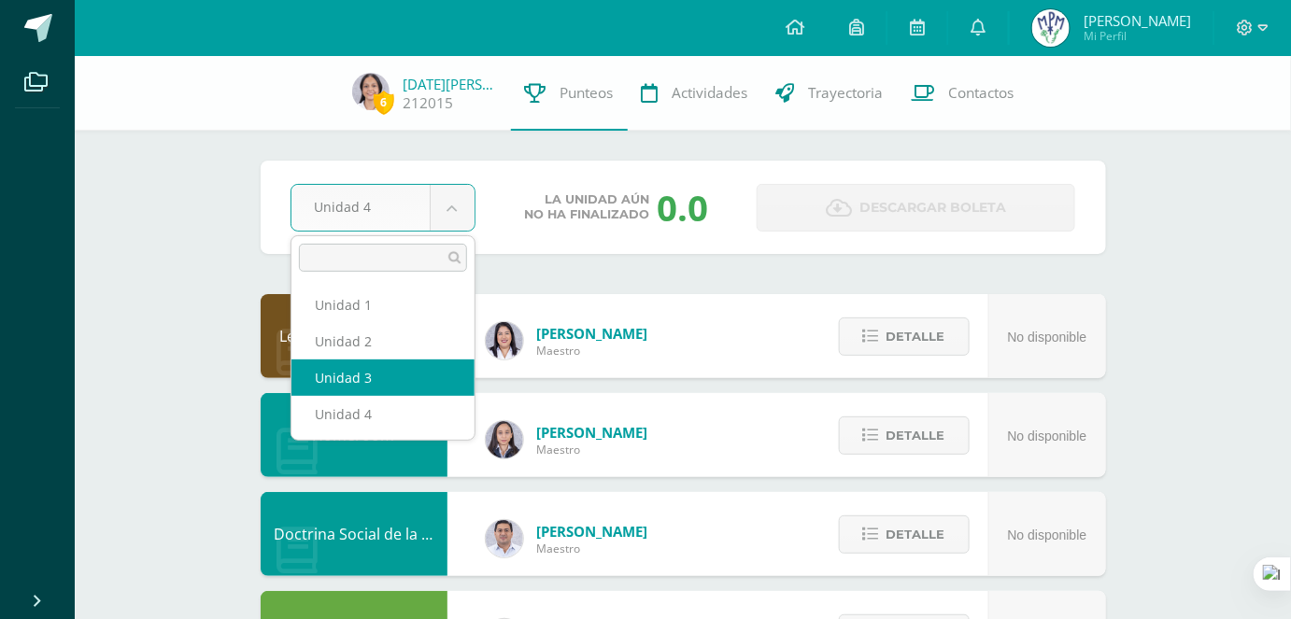
select select "Unidad 3"
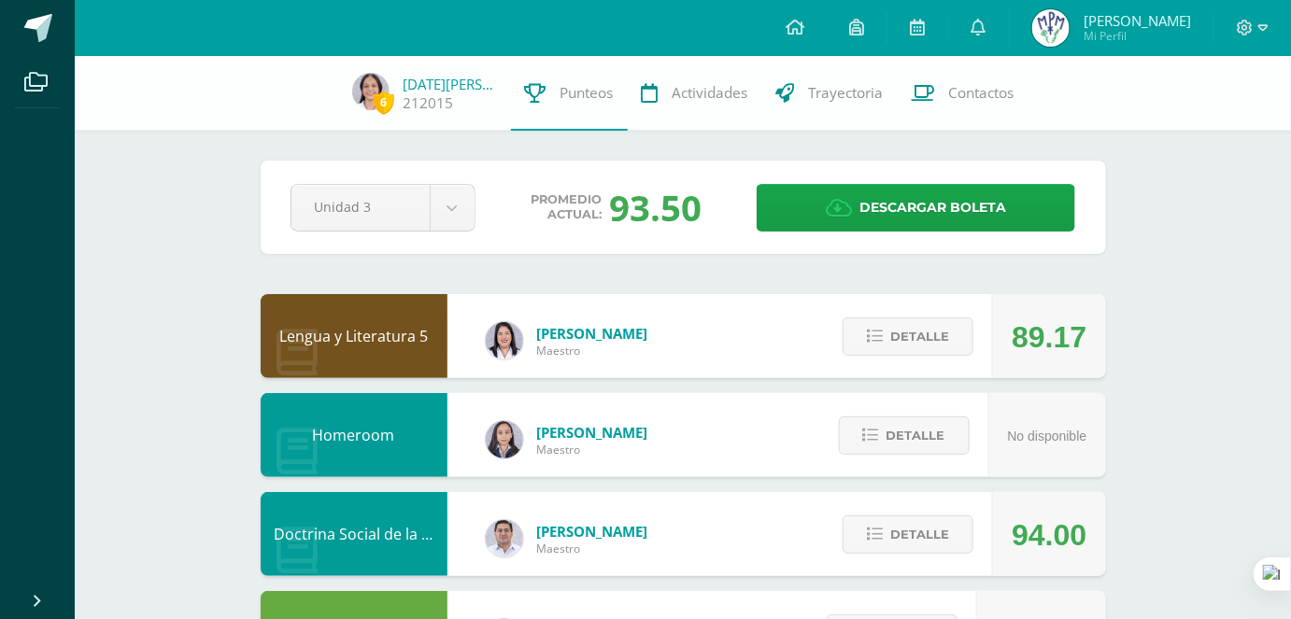
scroll to position [169, 0]
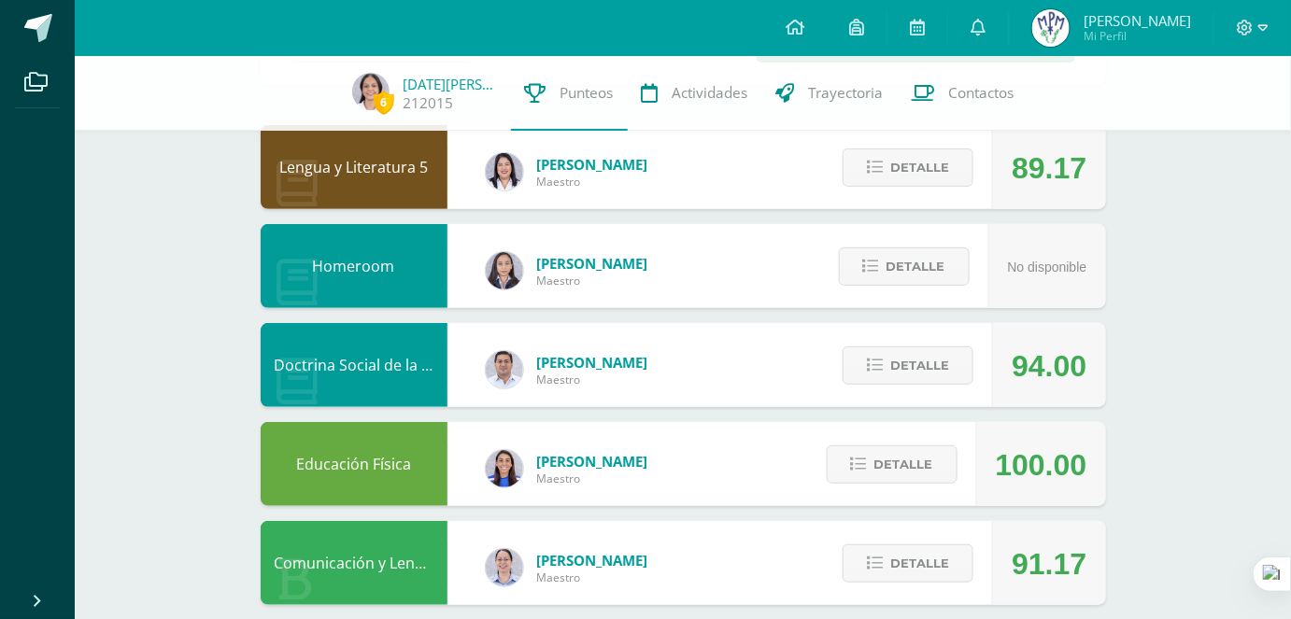
click at [984, 368] on div "Detalle" at bounding box center [902, 365] width 177 height 84
click at [963, 360] on button "Detalle" at bounding box center [908, 366] width 131 height 38
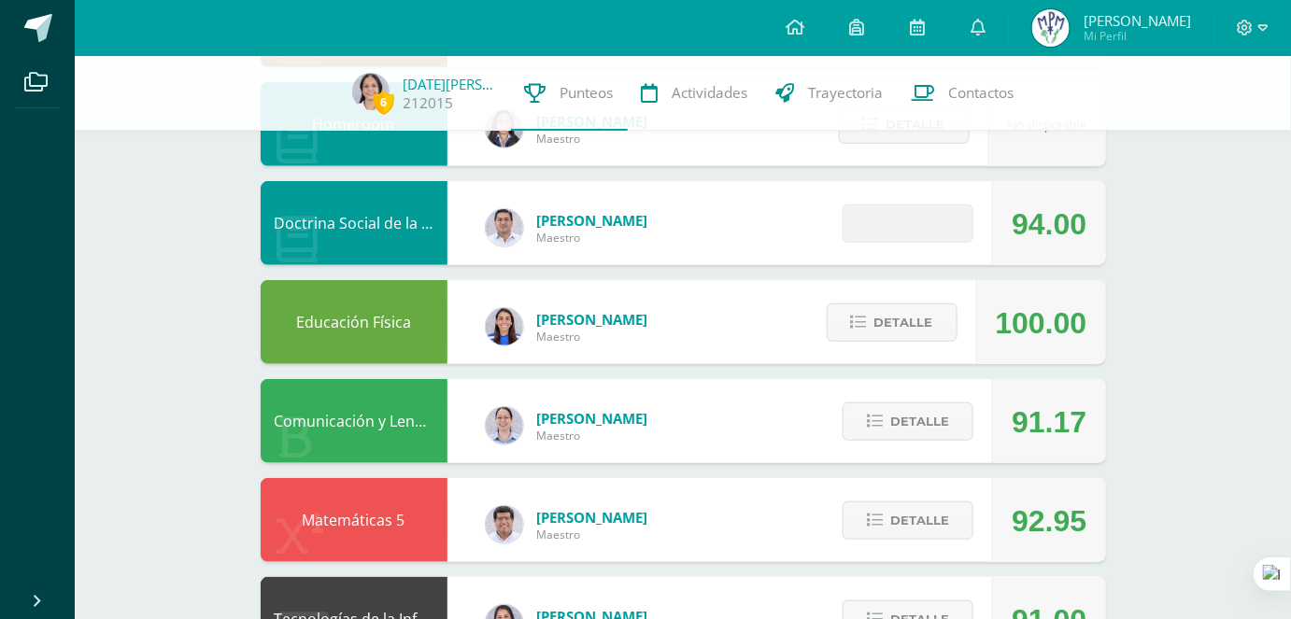
scroll to position [339, 0]
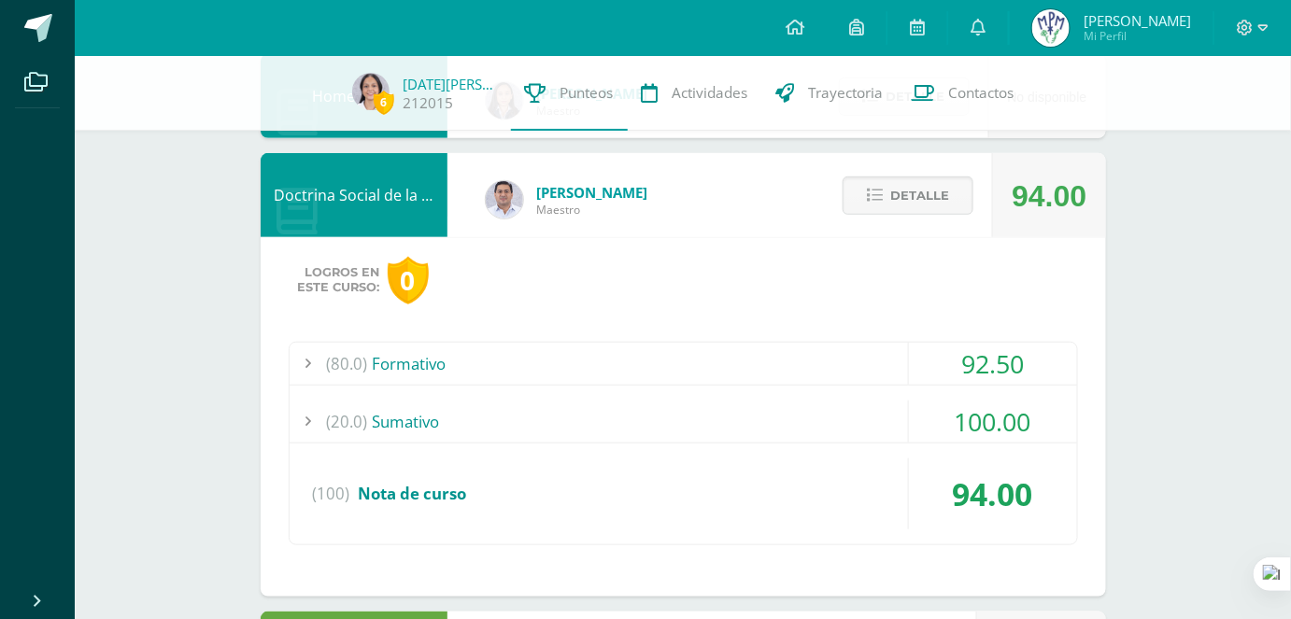
click at [719, 361] on div "(80.0) Formativo" at bounding box center [683, 364] width 787 height 42
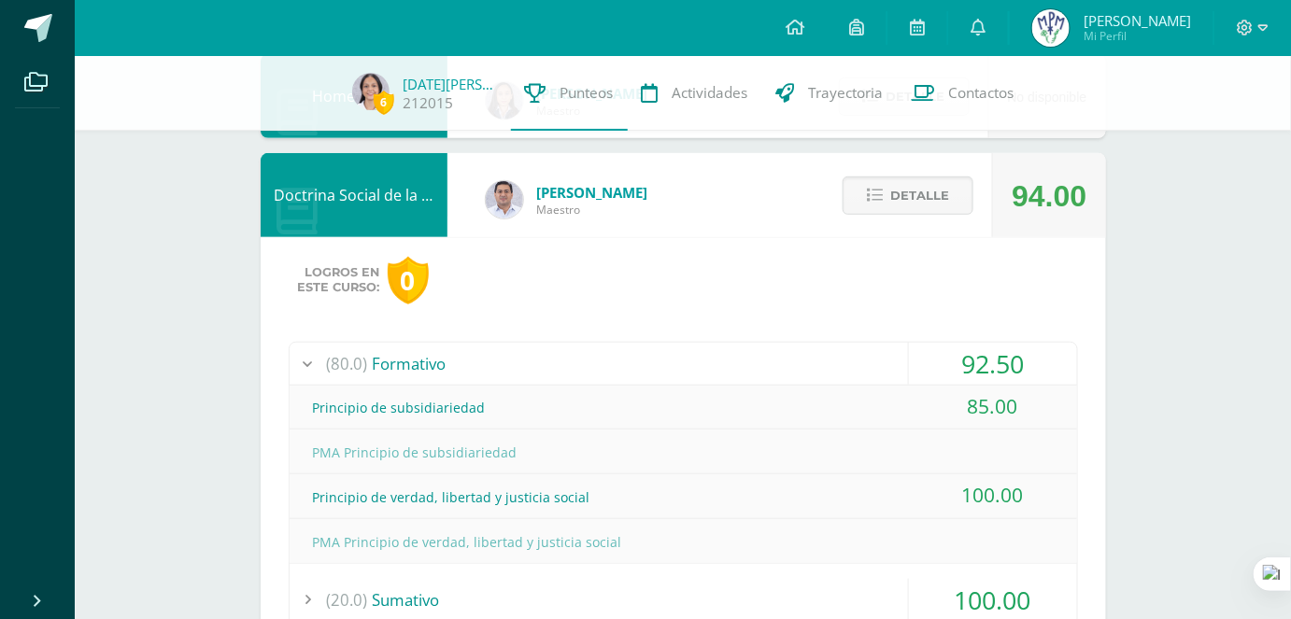
click at [685, 585] on div "(20.0) [GEOGRAPHIC_DATA]" at bounding box center [683, 600] width 787 height 42
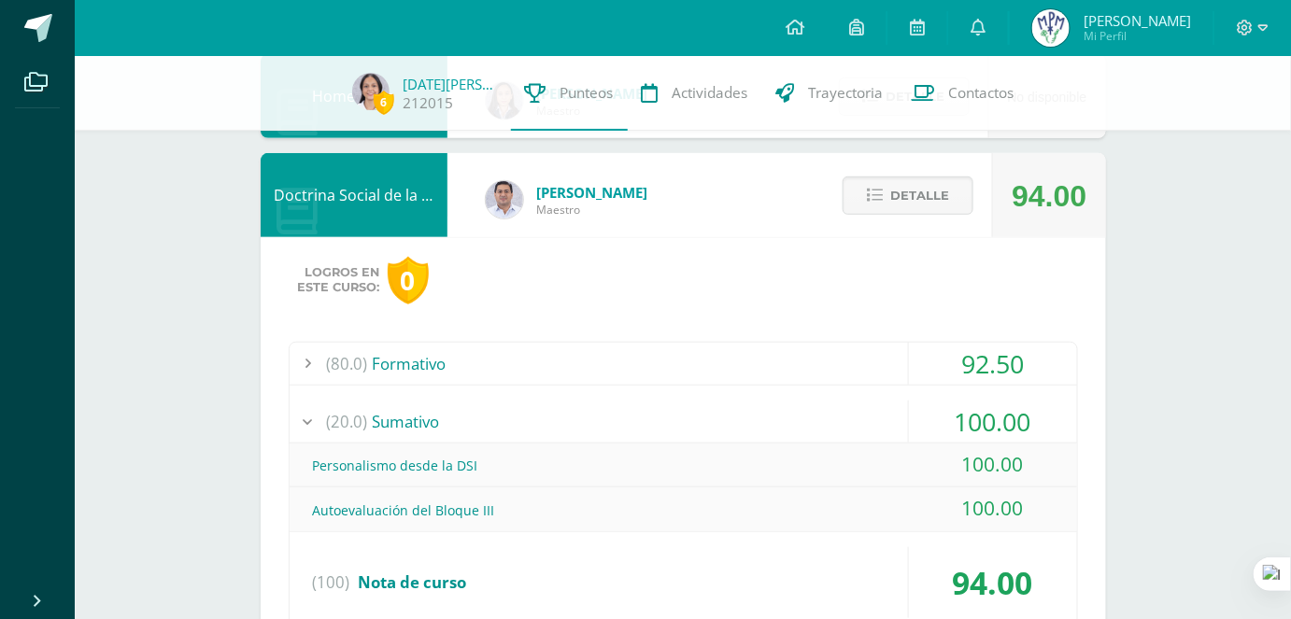
click at [662, 411] on div "(20.0) [GEOGRAPHIC_DATA]" at bounding box center [683, 422] width 787 height 42
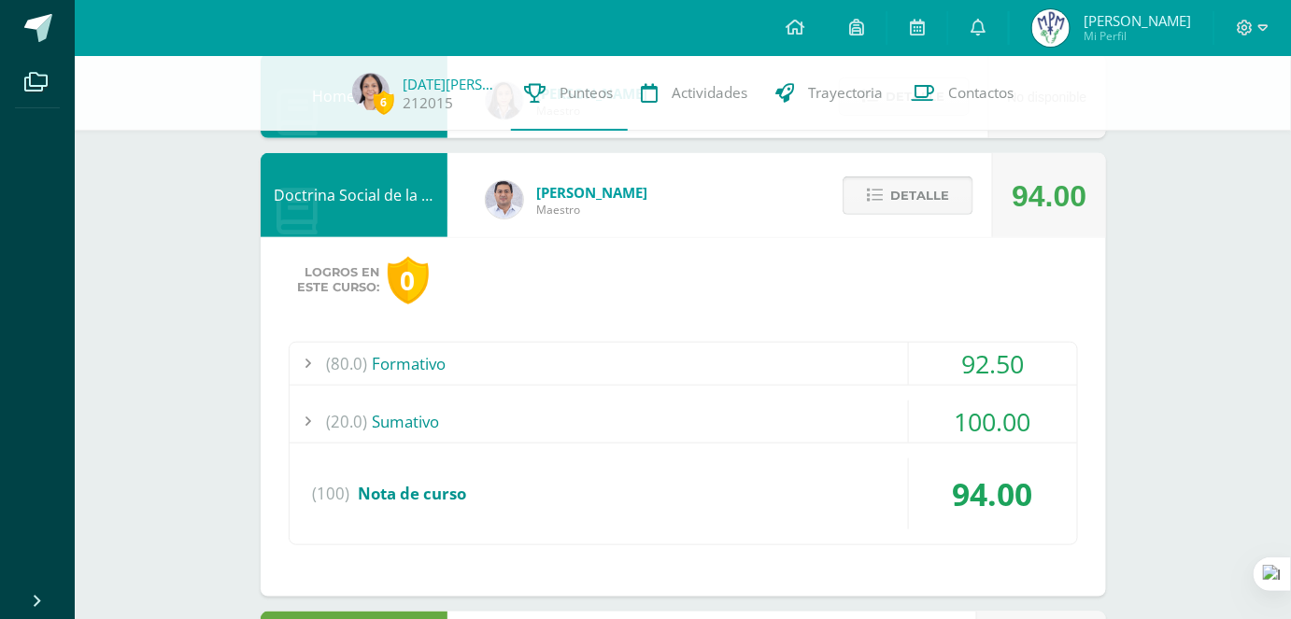
click at [885, 183] on button "Detalle" at bounding box center [908, 196] width 131 height 38
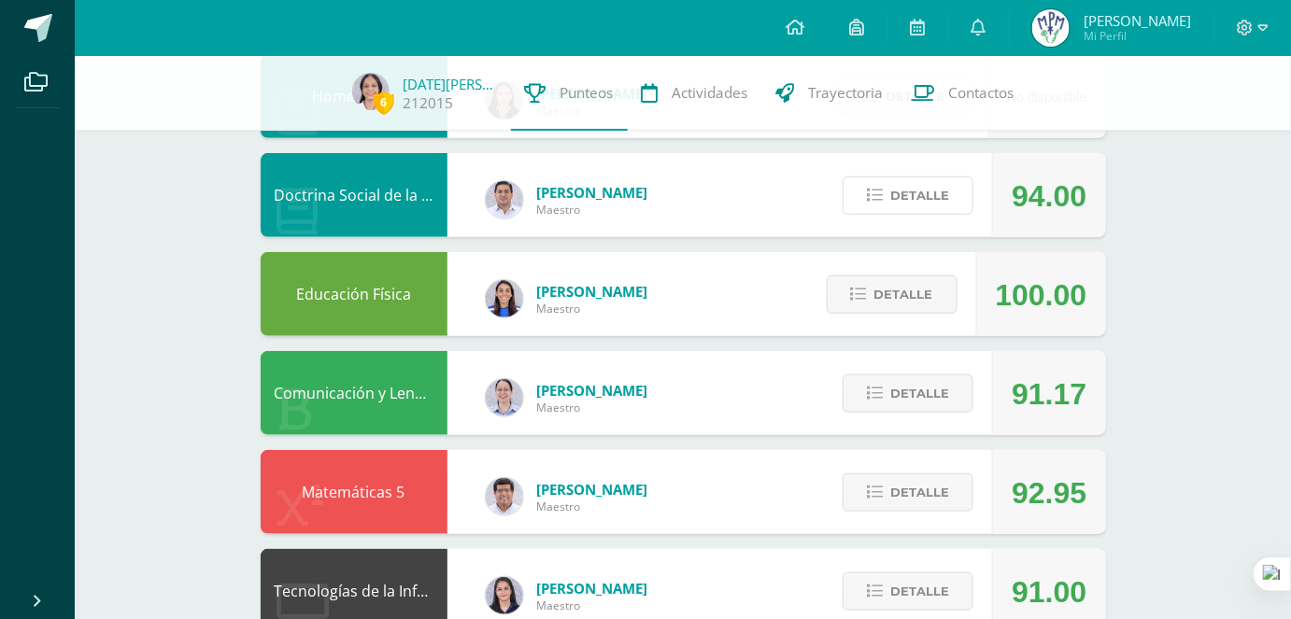
scroll to position [509, 0]
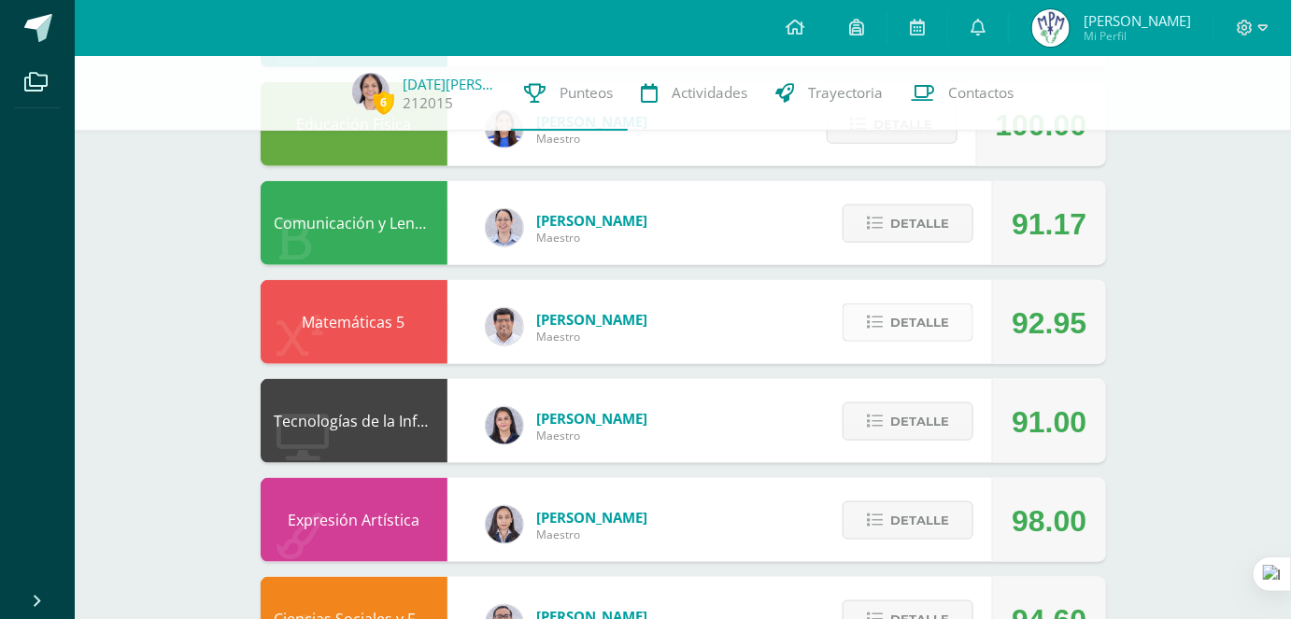
click at [887, 317] on button "Detalle" at bounding box center [908, 323] width 131 height 38
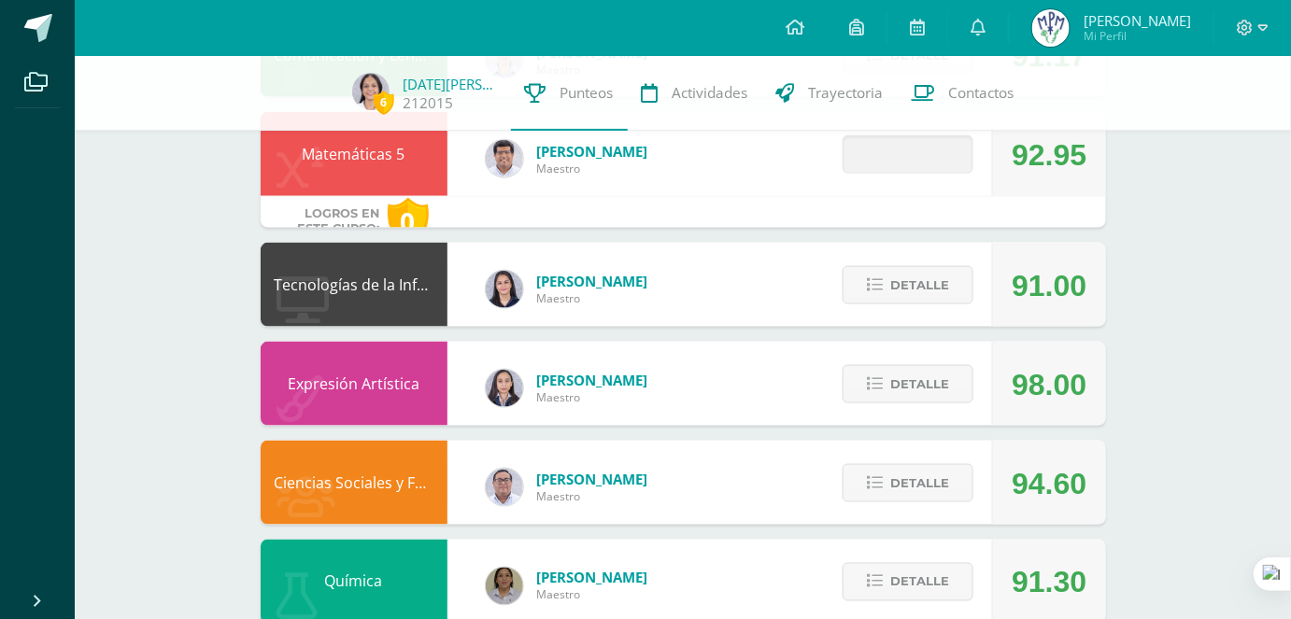
scroll to position [679, 0]
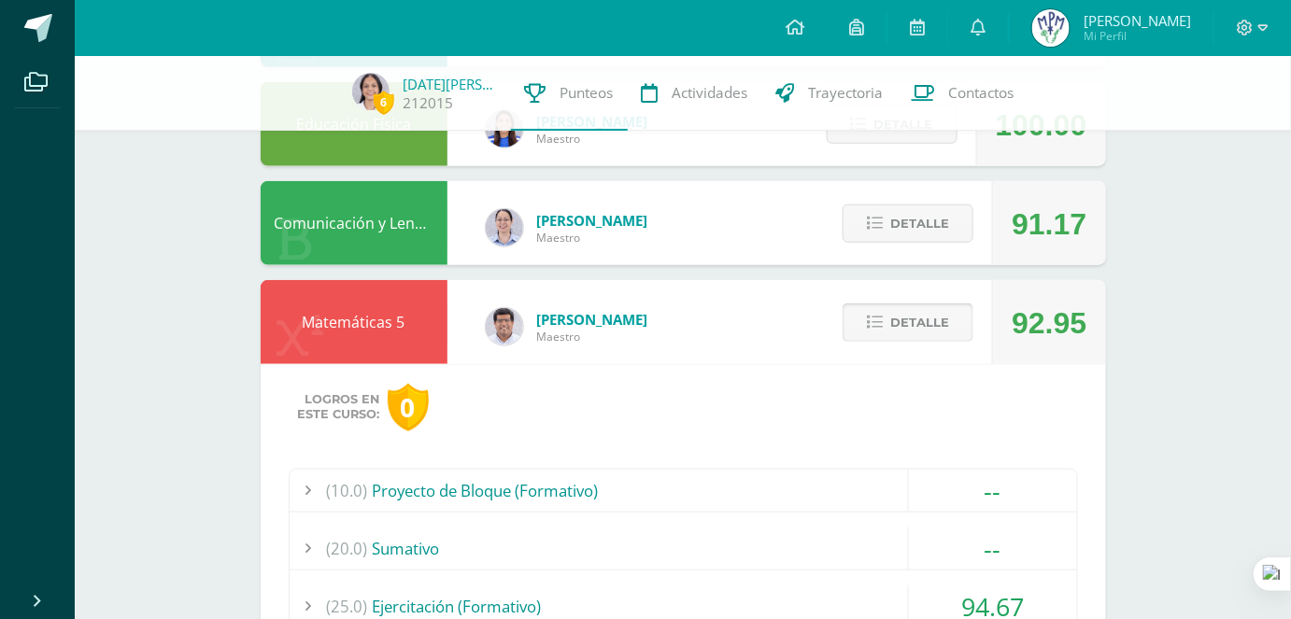
click at [888, 321] on button "Detalle" at bounding box center [908, 323] width 131 height 38
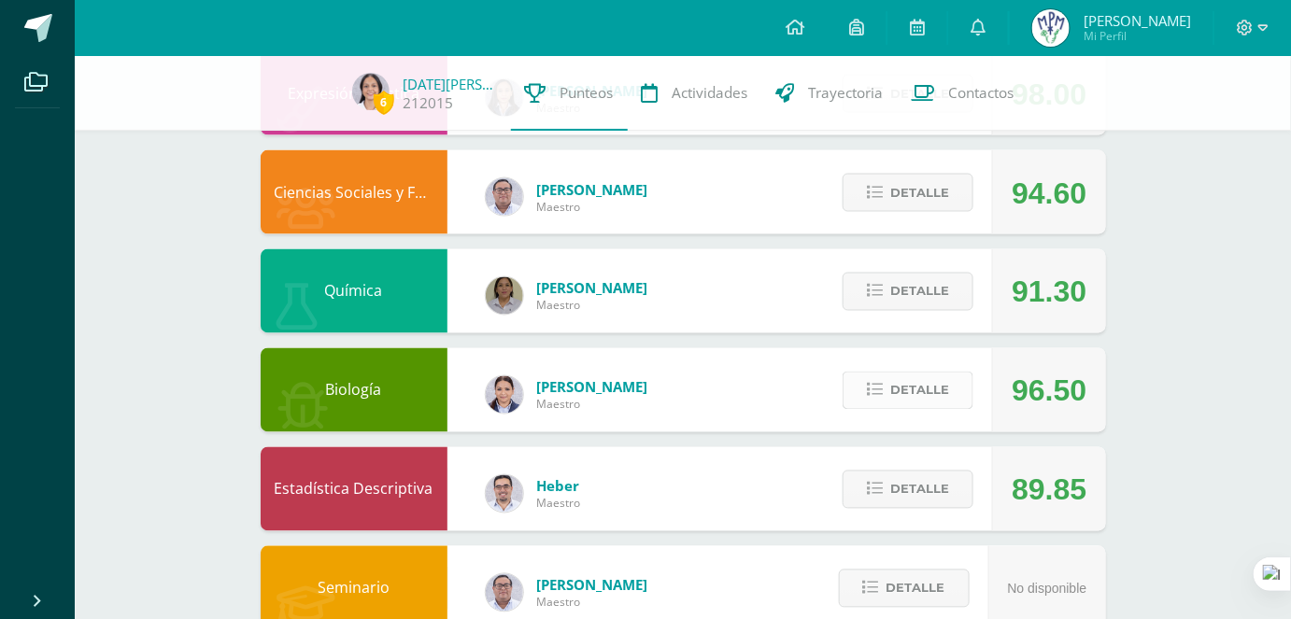
scroll to position [984, 0]
